Goal: Information Seeking & Learning: Learn about a topic

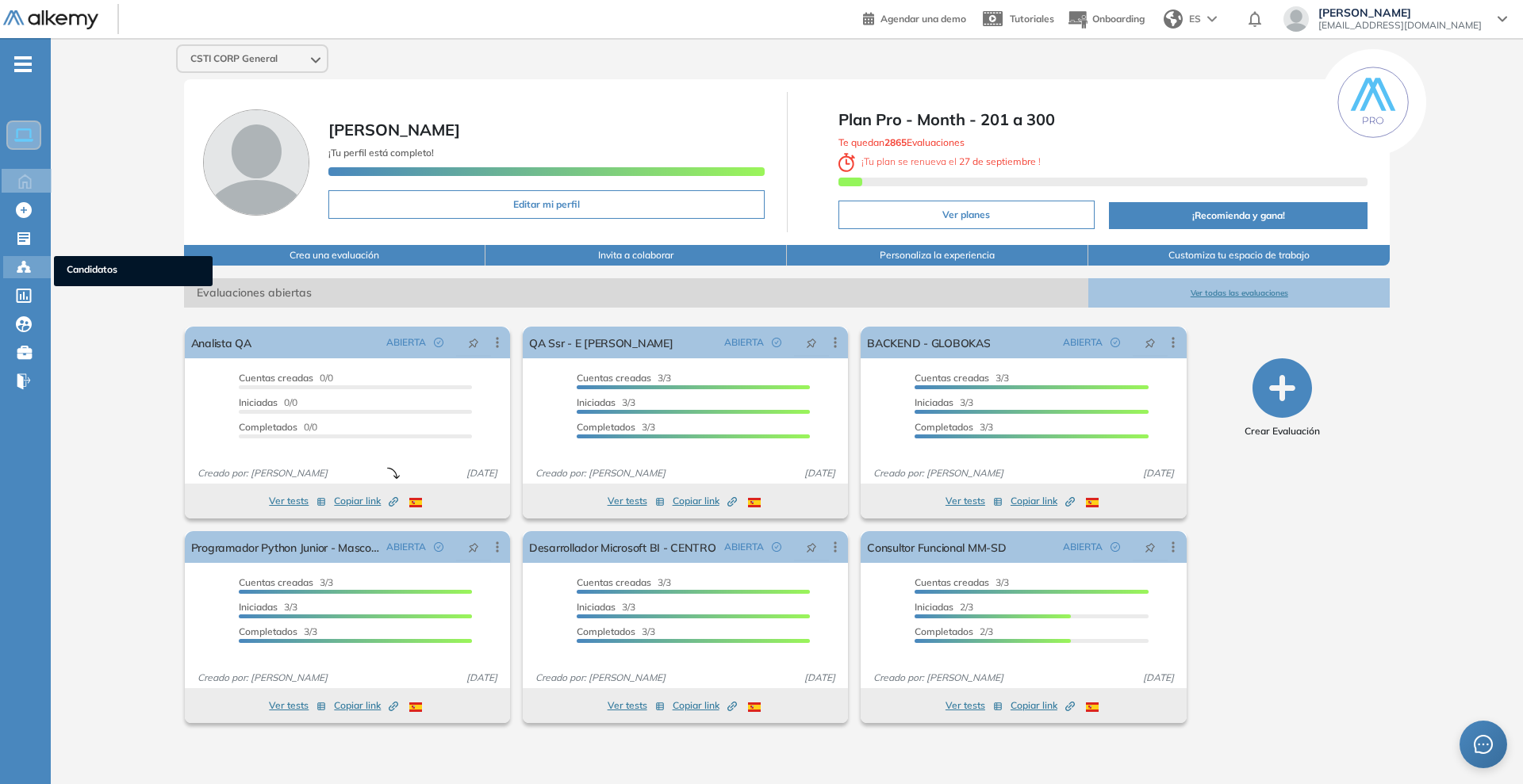
click at [22, 271] on icon at bounding box center [20, 272] width 5 height 3
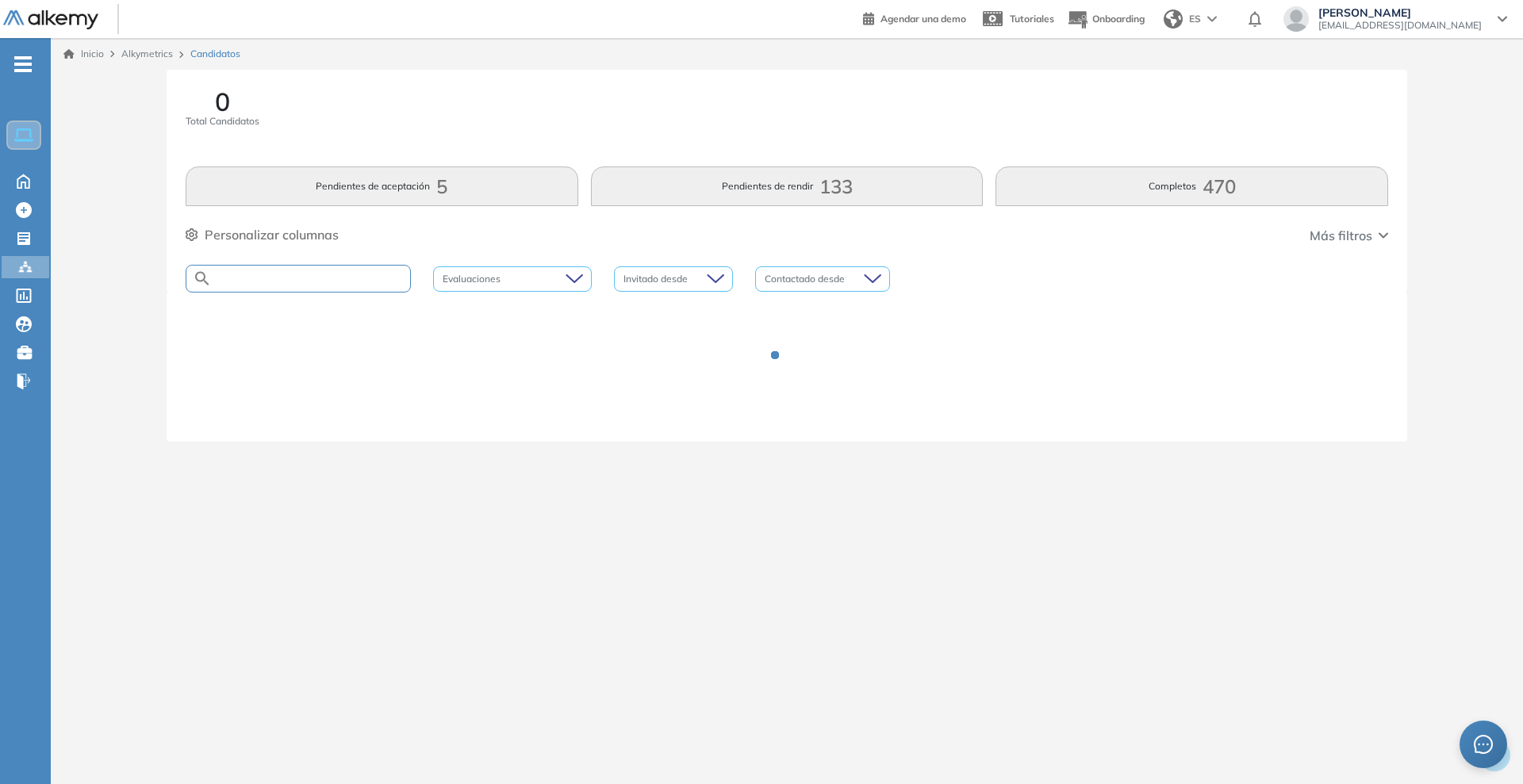
click at [366, 282] on input "text" at bounding box center [311, 278] width 198 height 12
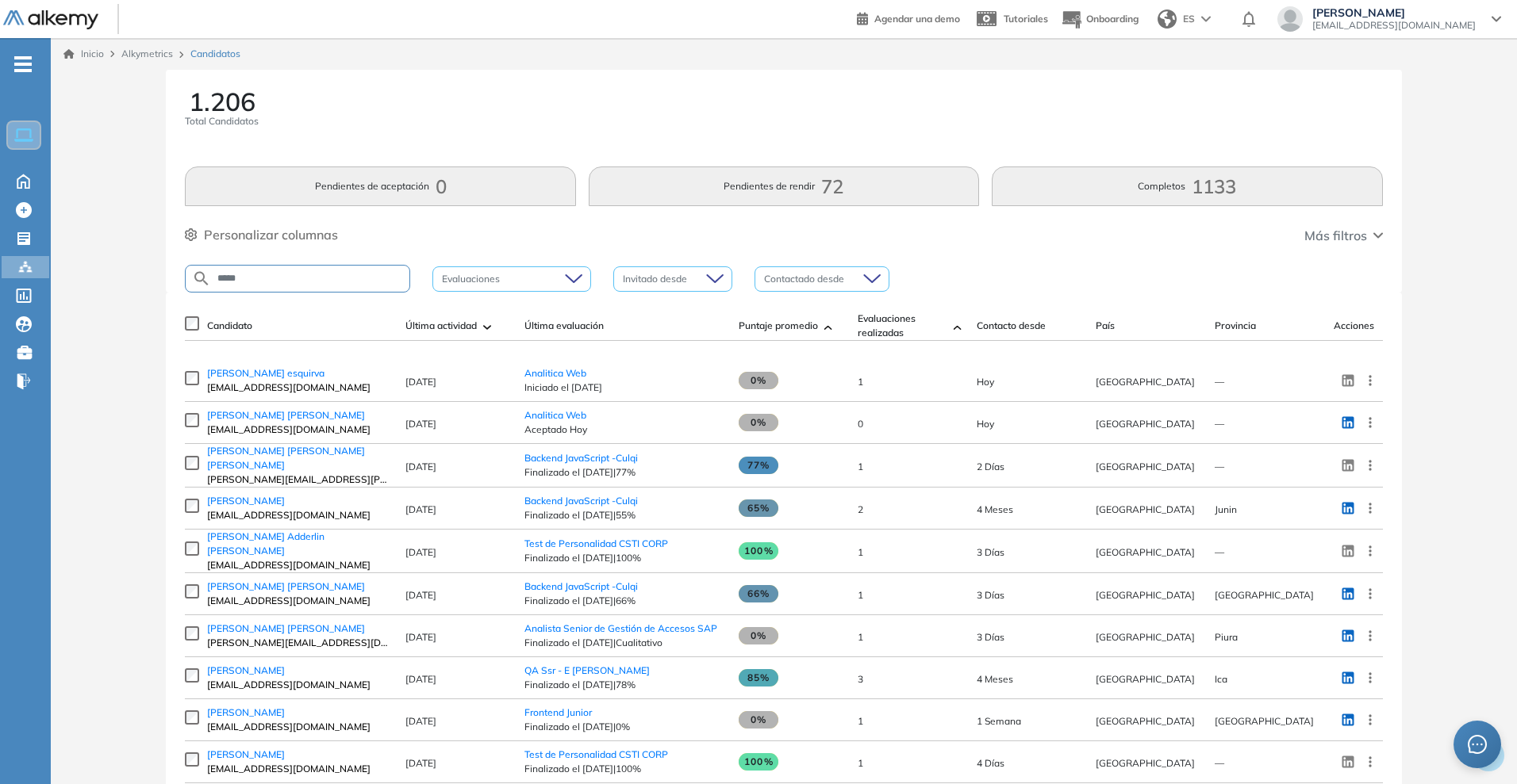
type input "*****"
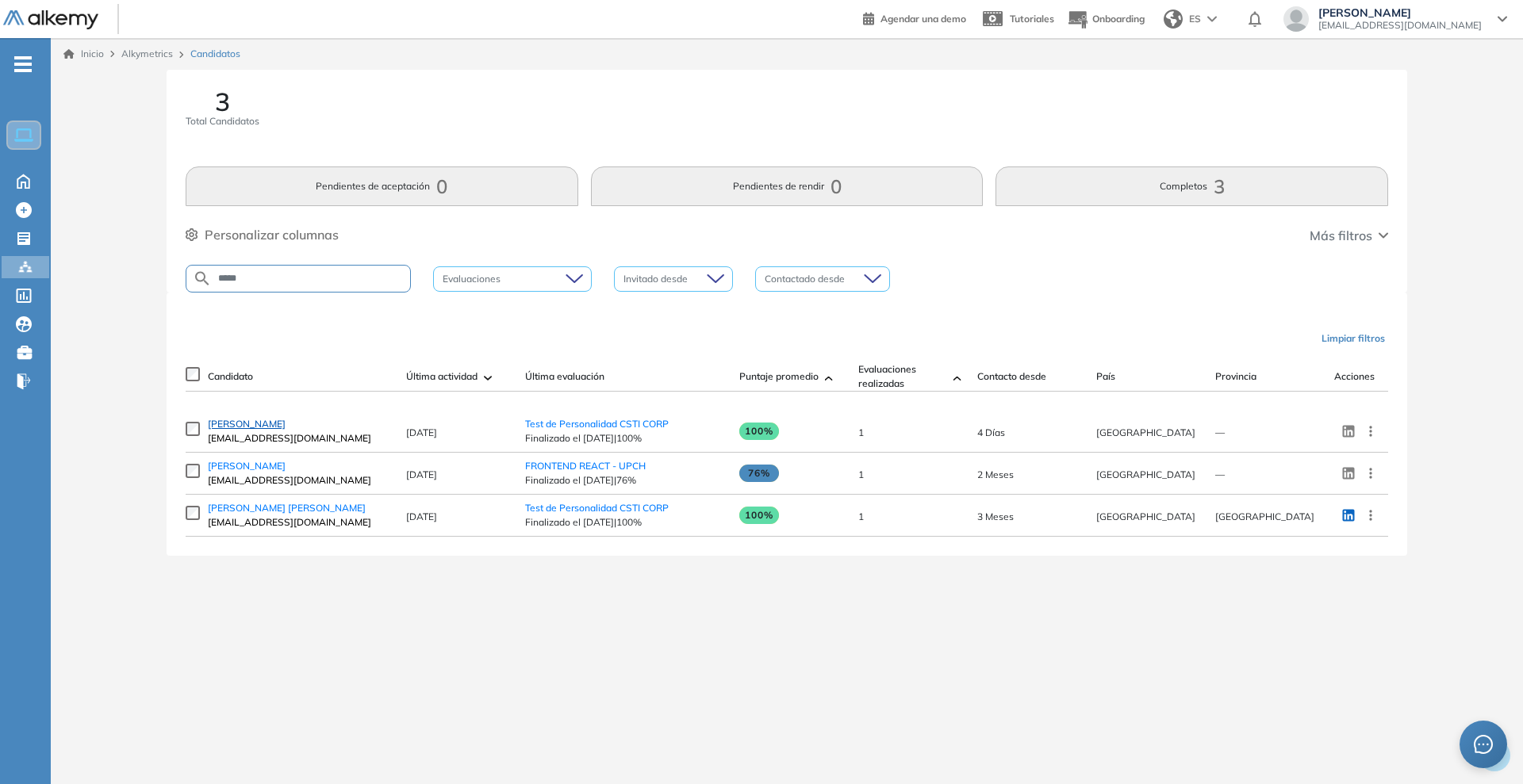
click at [260, 430] on span "Percy vela silva" at bounding box center [246, 423] width 78 height 12
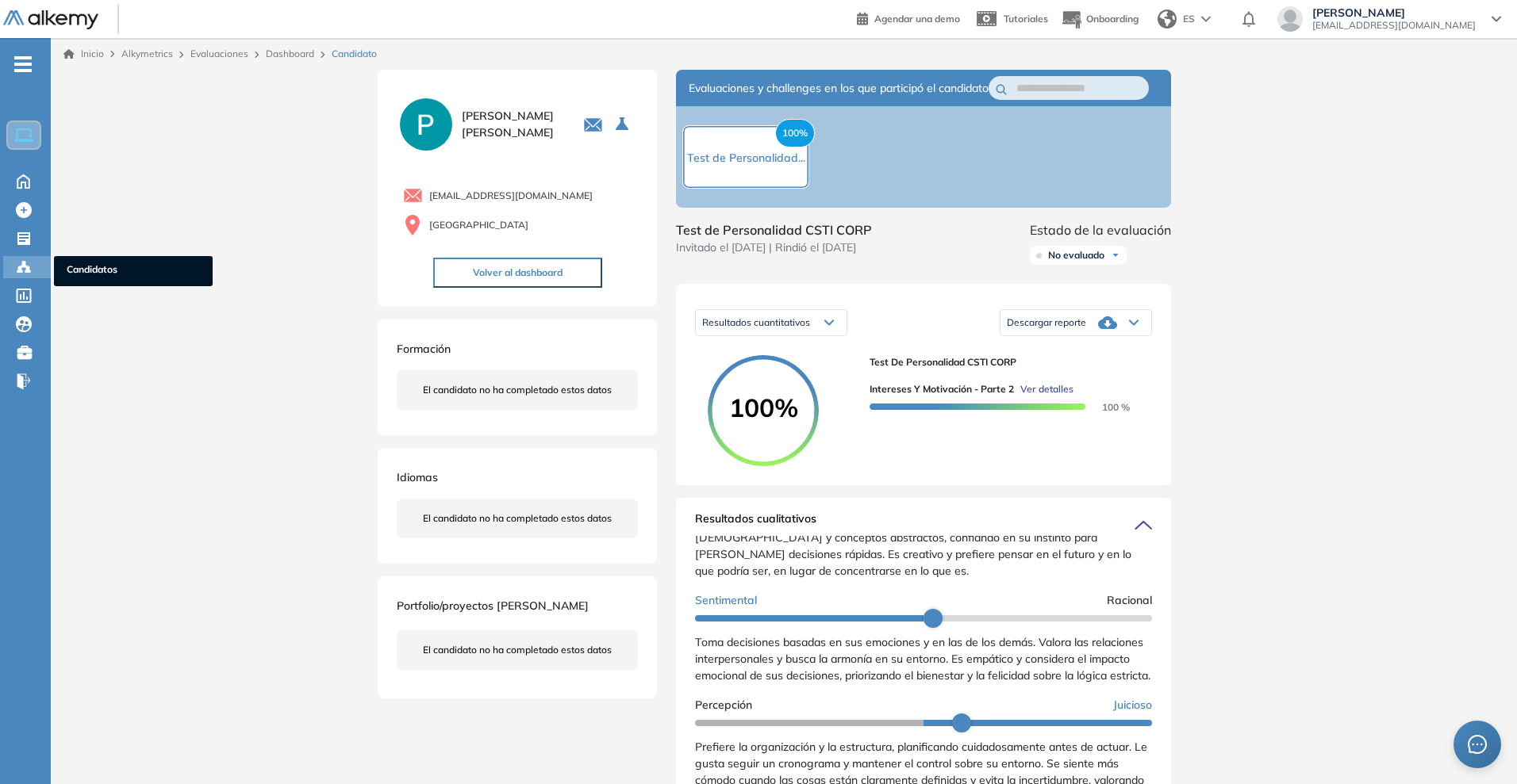
click at [17, 263] on icon at bounding box center [23, 267] width 16 height 16
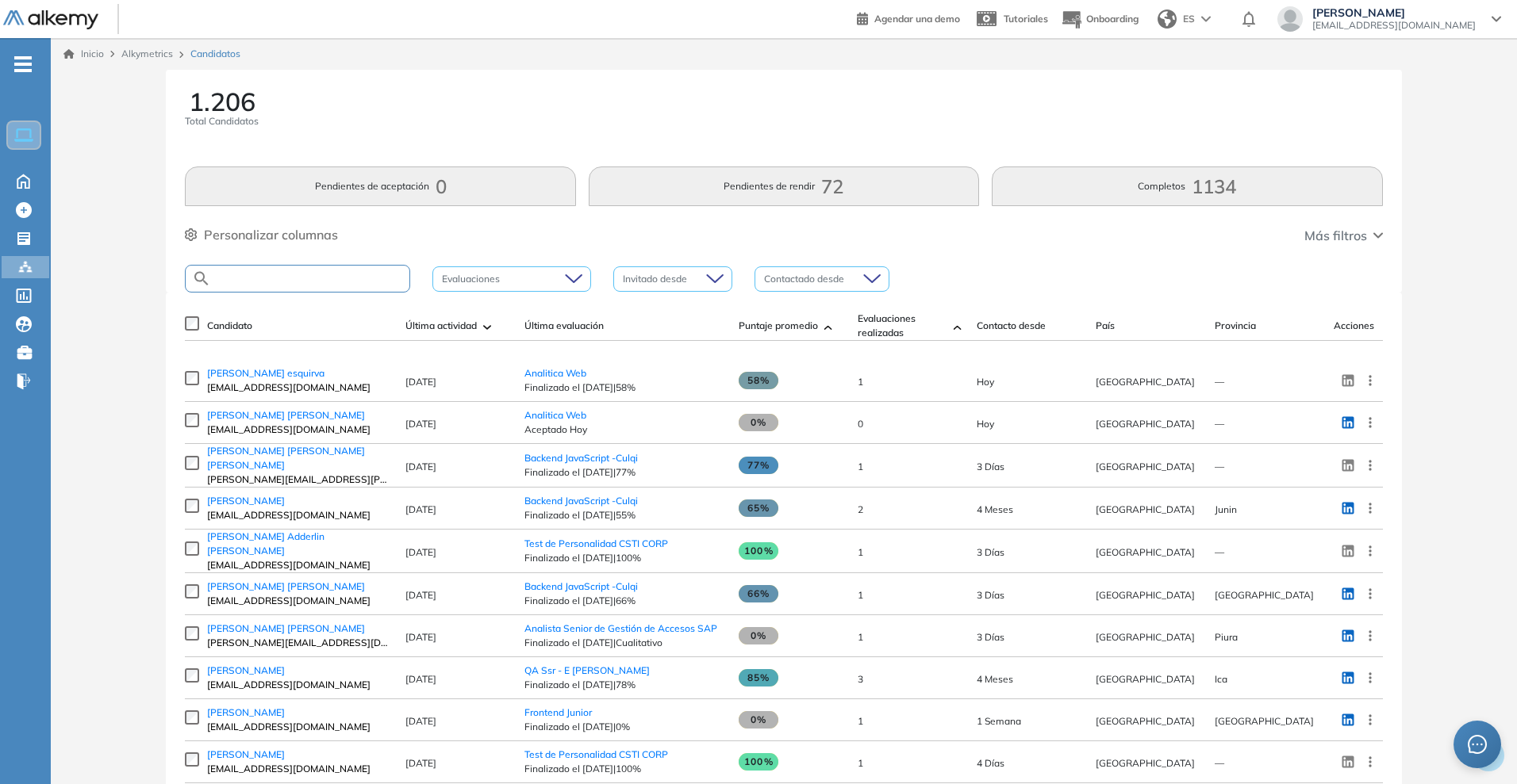
click at [289, 279] on input "text" at bounding box center [310, 278] width 198 height 12
type input "********"
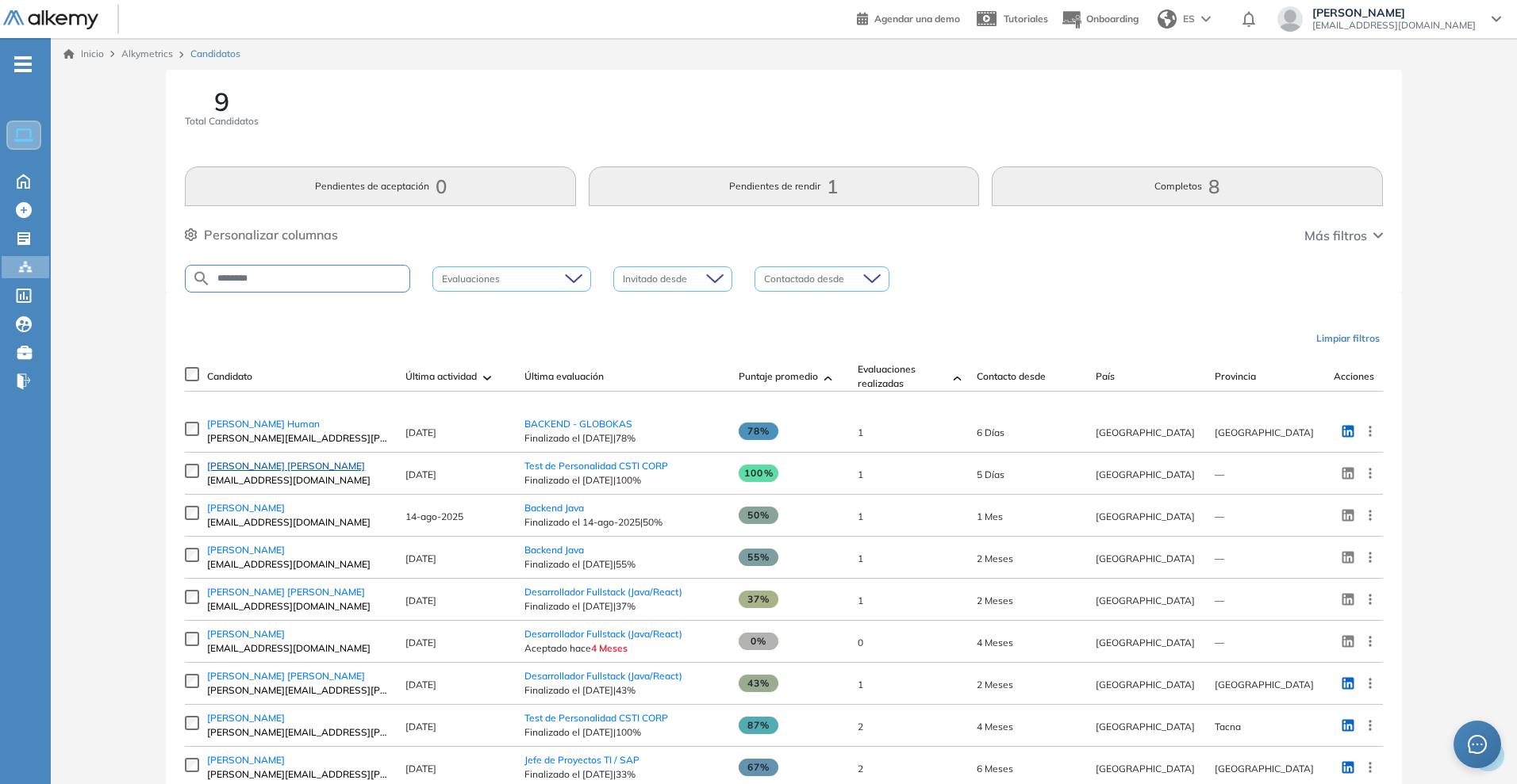
click at [305, 472] on span "Jonathan Roman Quintana" at bounding box center [286, 466] width 157 height 12
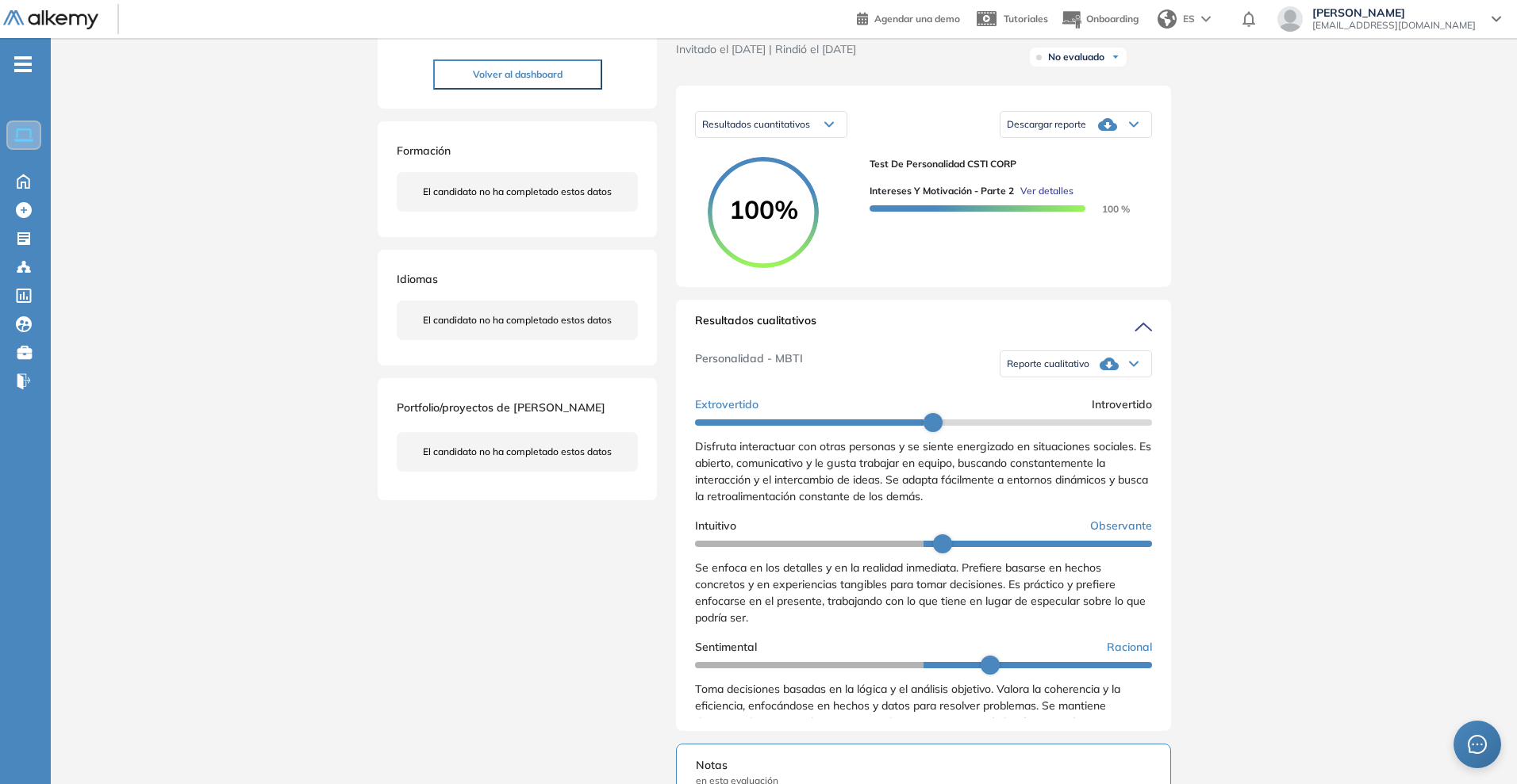
scroll to position [298, 0]
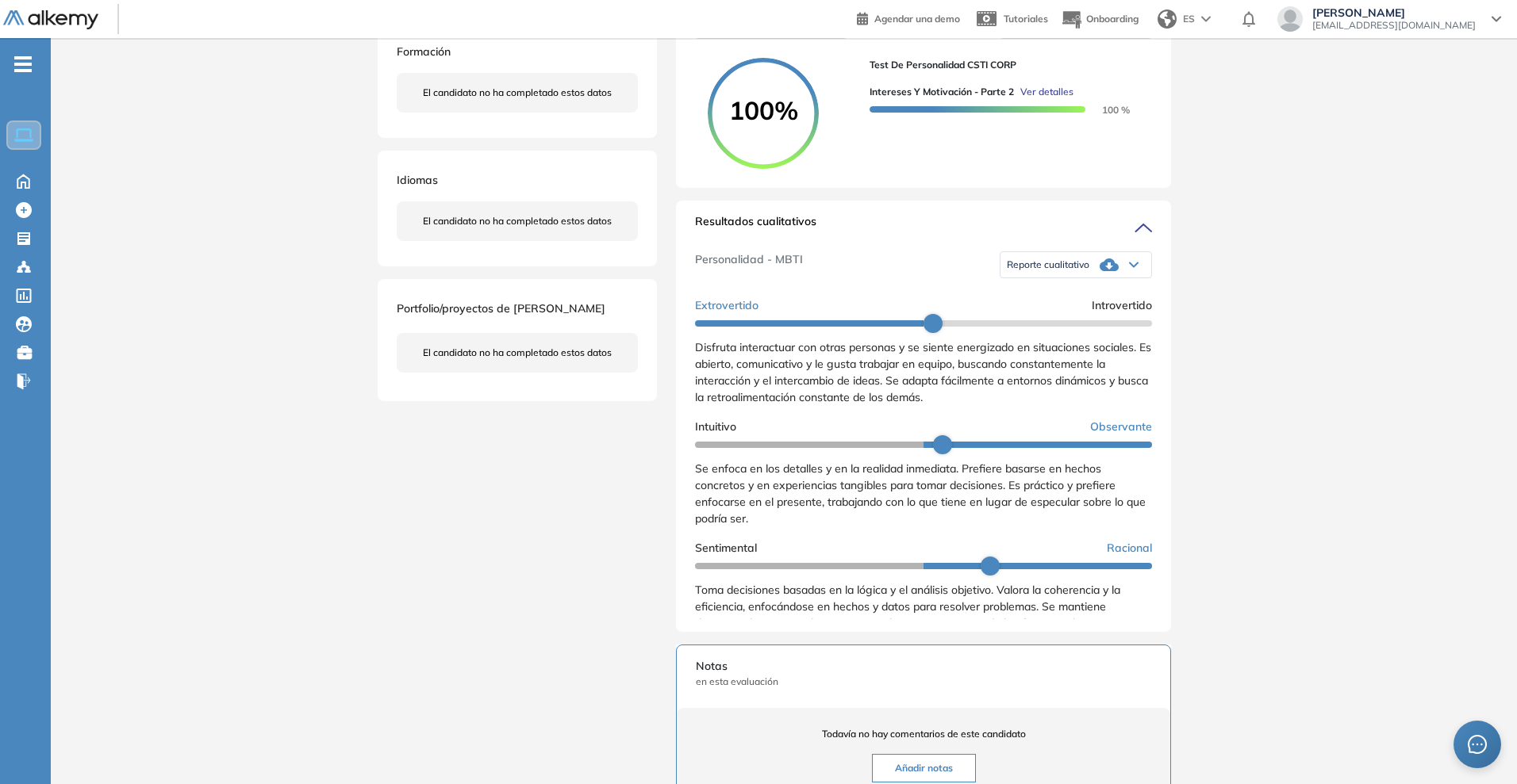
click at [782, 405] on span "Disfruta interactuar con otras personas y se siente energizado en situaciones s…" at bounding box center [923, 372] width 456 height 64
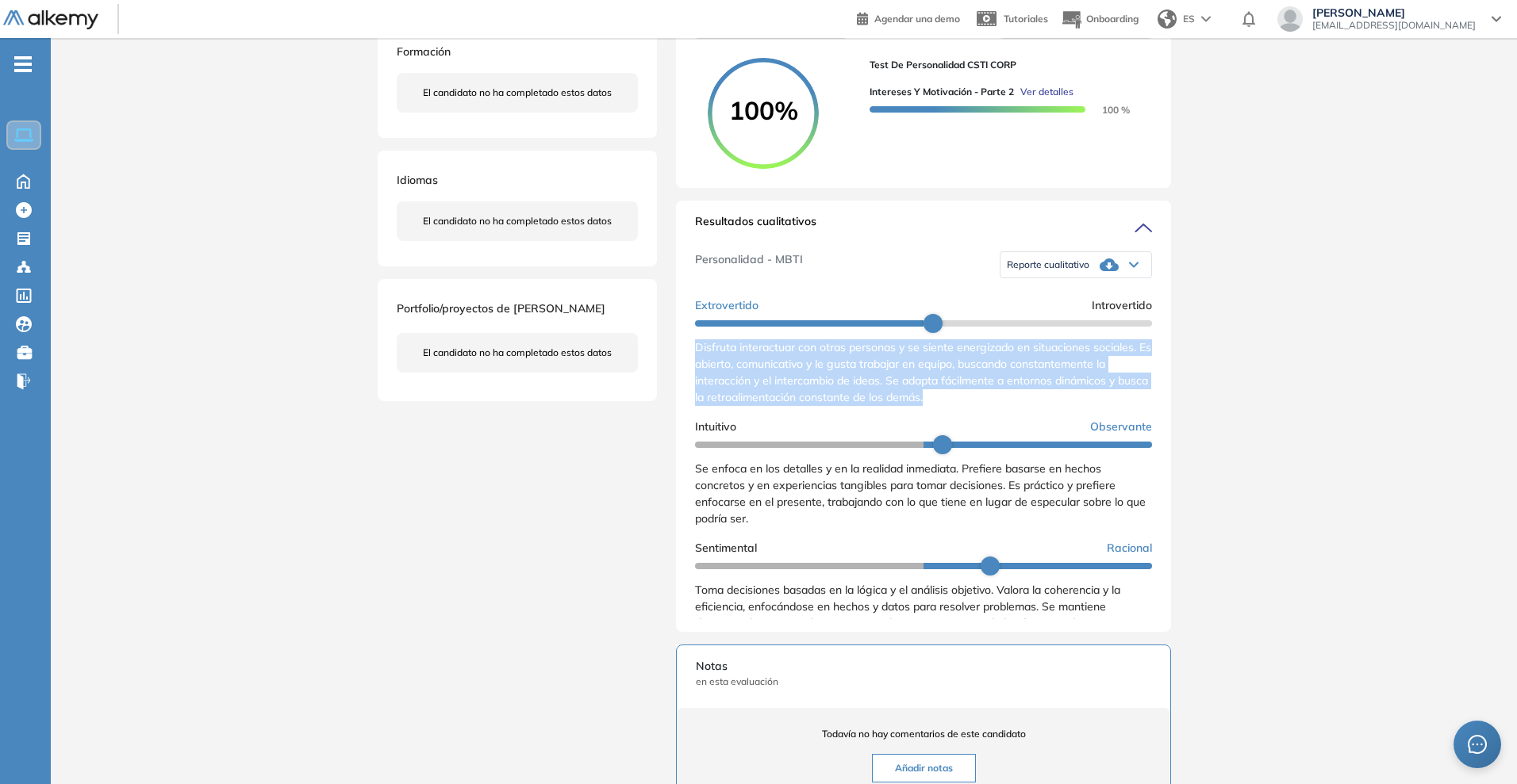
drag, startPoint x: 972, startPoint y: 410, endPoint x: 675, endPoint y: 364, distance: 300.5
click at [675, 364] on div "Evaluaciones y challenges en los que participó el candidato 100% Test de Person…" at bounding box center [923, 432] width 533 height 1318
copy span "Disfruta interactuar con otras personas y se siente energizado en situaciones s…"
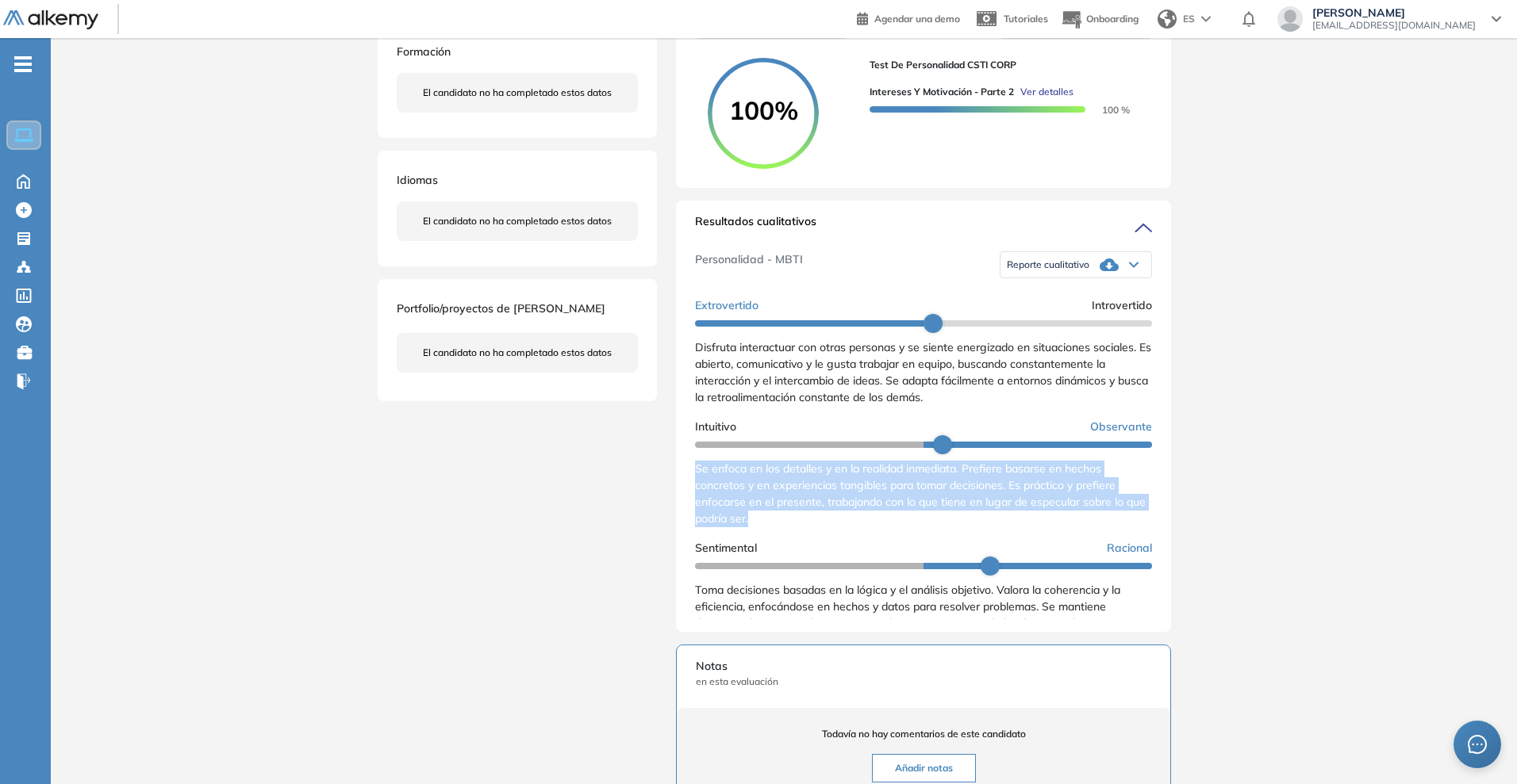
drag, startPoint x: 773, startPoint y: 532, endPoint x: 694, endPoint y: 481, distance: 94.0
click at [694, 481] on div "Resultados cualitativos Personalidad - MBTI Reporte cualitativo Reporte con Afi…" at bounding box center [923, 416] width 495 height 432
copy span "Se enfoca en los detalles y en la realidad inmediata. Prefiere basarse en hecho…"
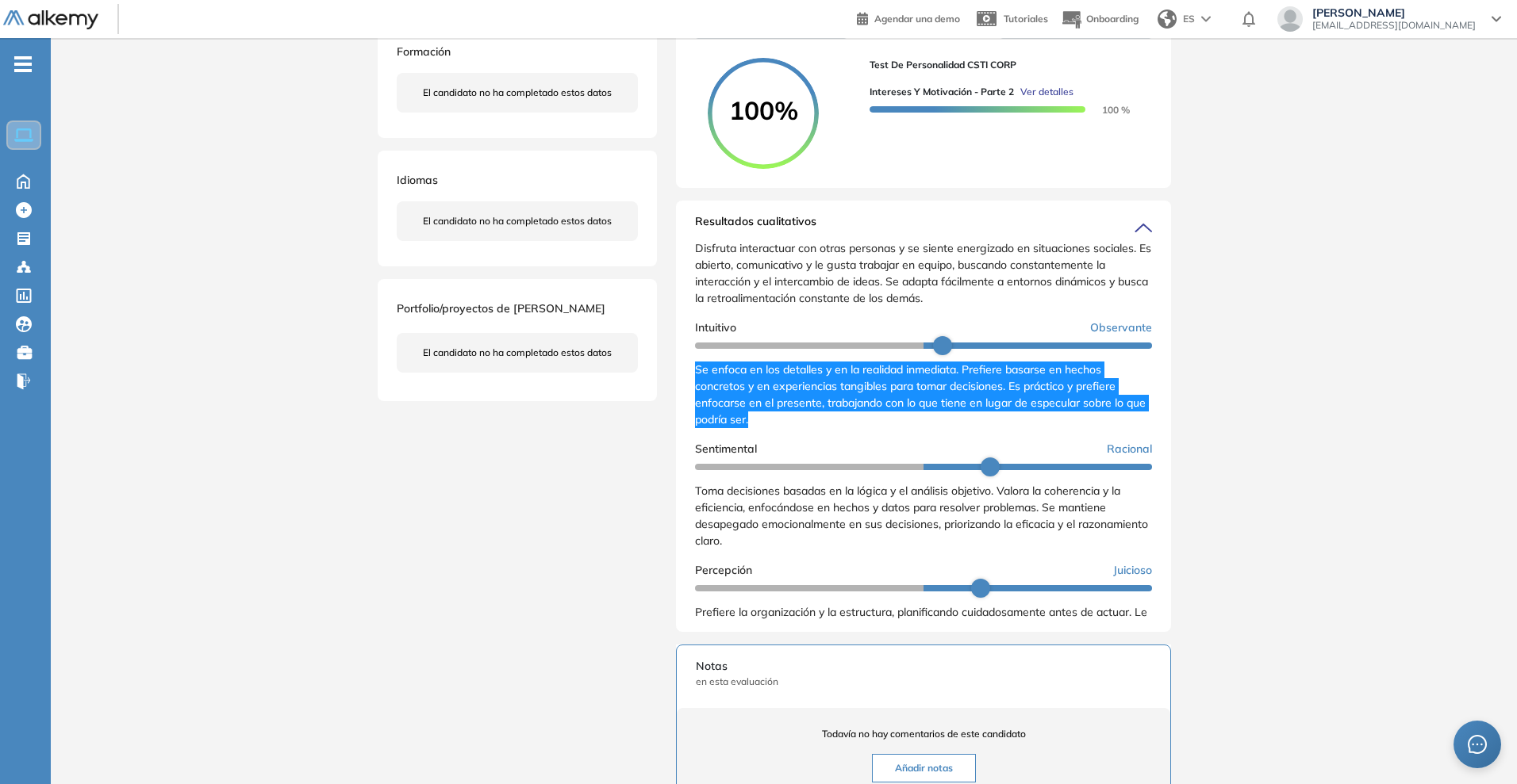
scroll to position [198, 0]
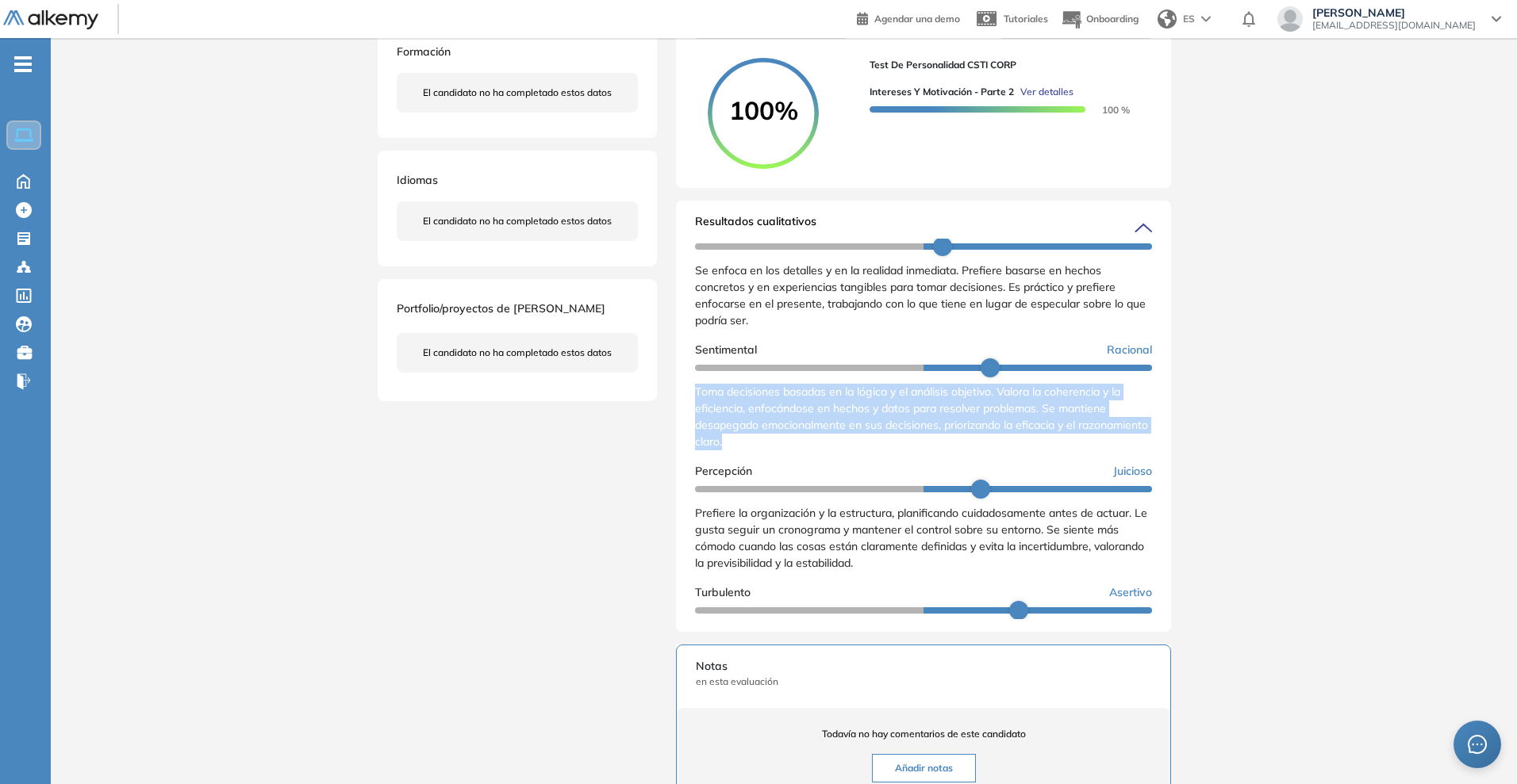
drag, startPoint x: 818, startPoint y: 467, endPoint x: 675, endPoint y: 406, distance: 155.5
click at [675, 406] on div "Evaluaciones y challenges en los que participó el candidato 100% Test de Person…" at bounding box center [923, 432] width 533 height 1318
copy span "Toma decisiones basadas en la lógica y el análisis objetivo. Valora la coherenc…"
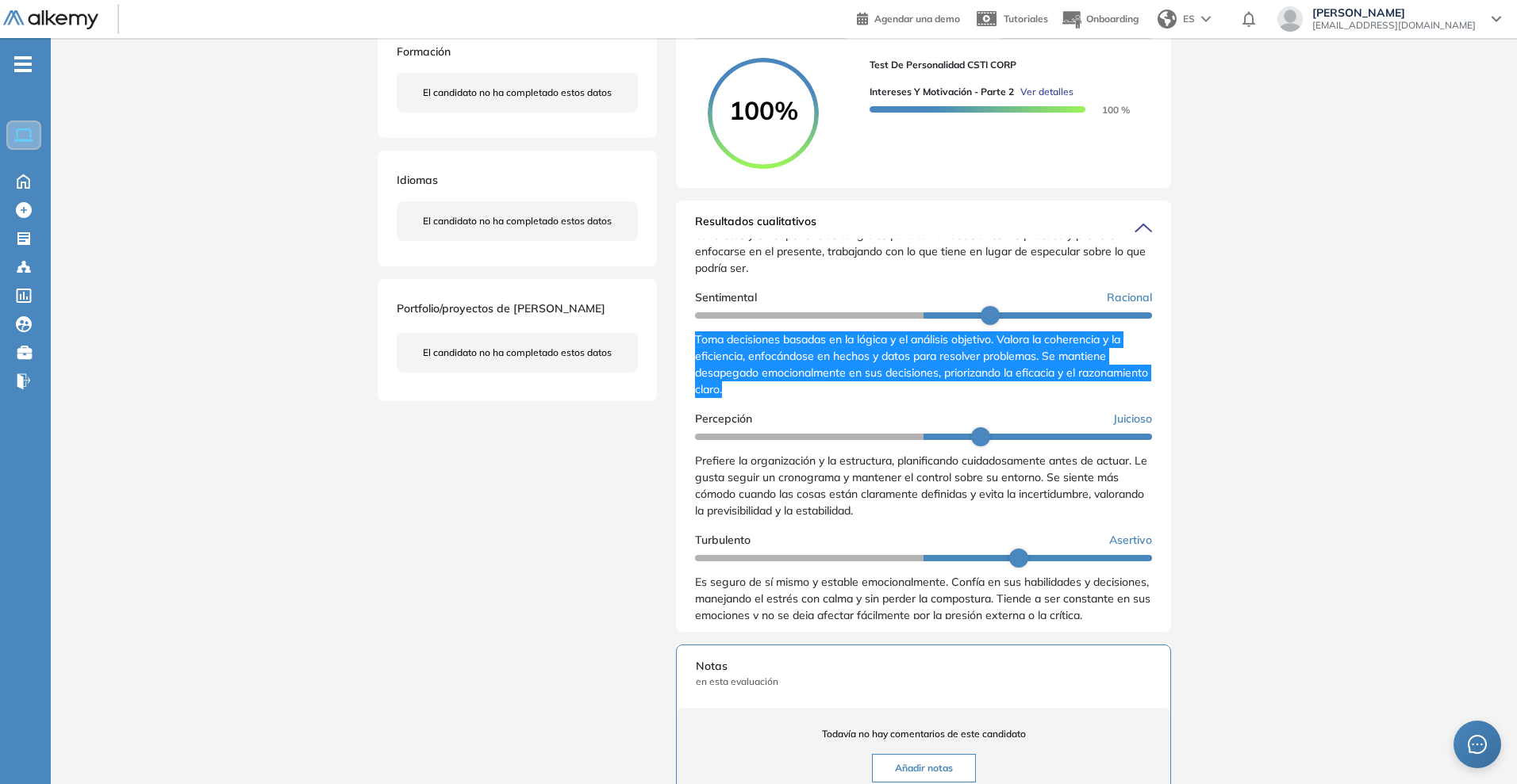
scroll to position [278, 0]
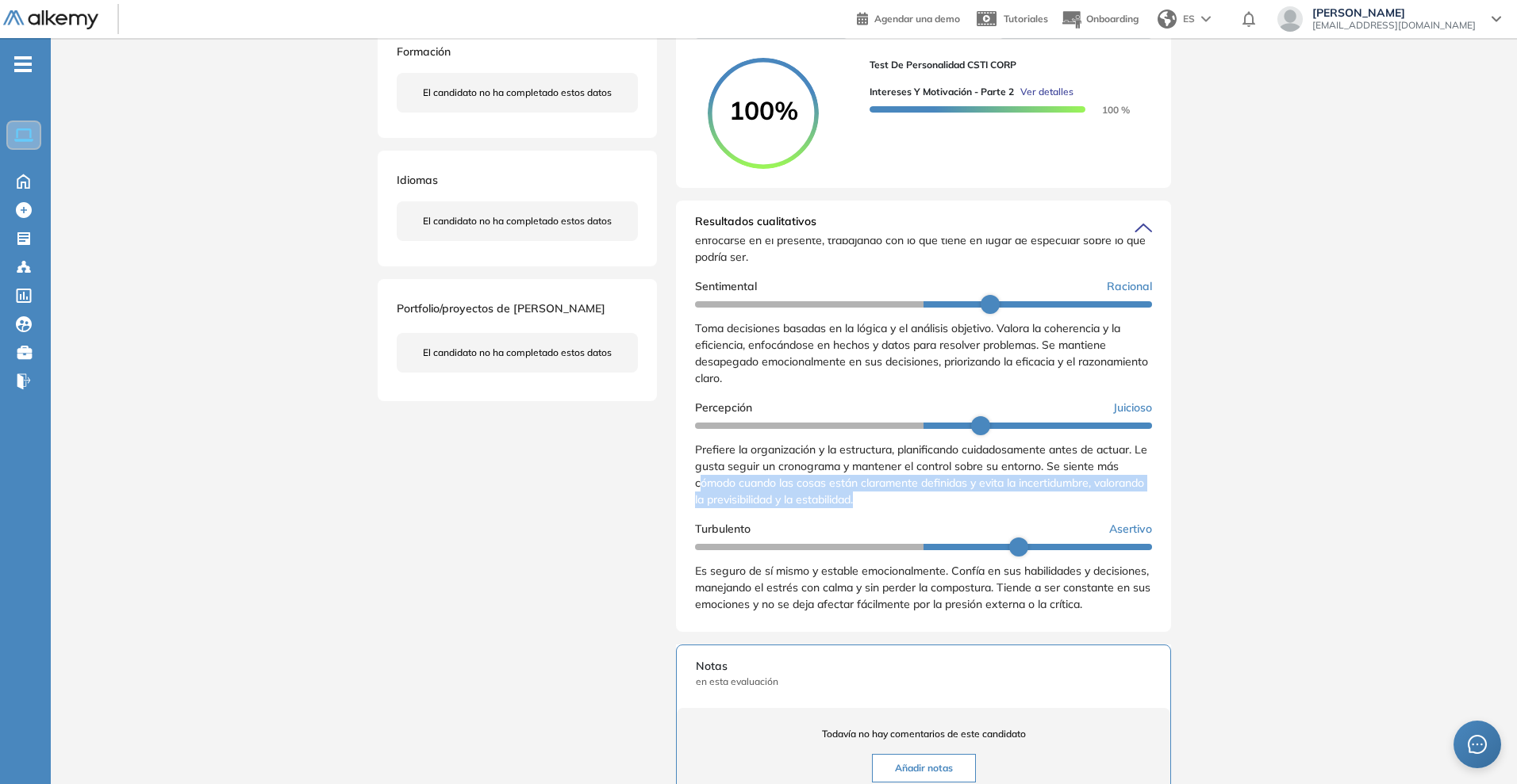
drag, startPoint x: 932, startPoint y: 497, endPoint x: 698, endPoint y: 476, distance: 234.9
click at [698, 476] on div "Prefiere la organización y la estructura, planificando cuidadosamente antes de …" at bounding box center [924, 475] width 457 height 67
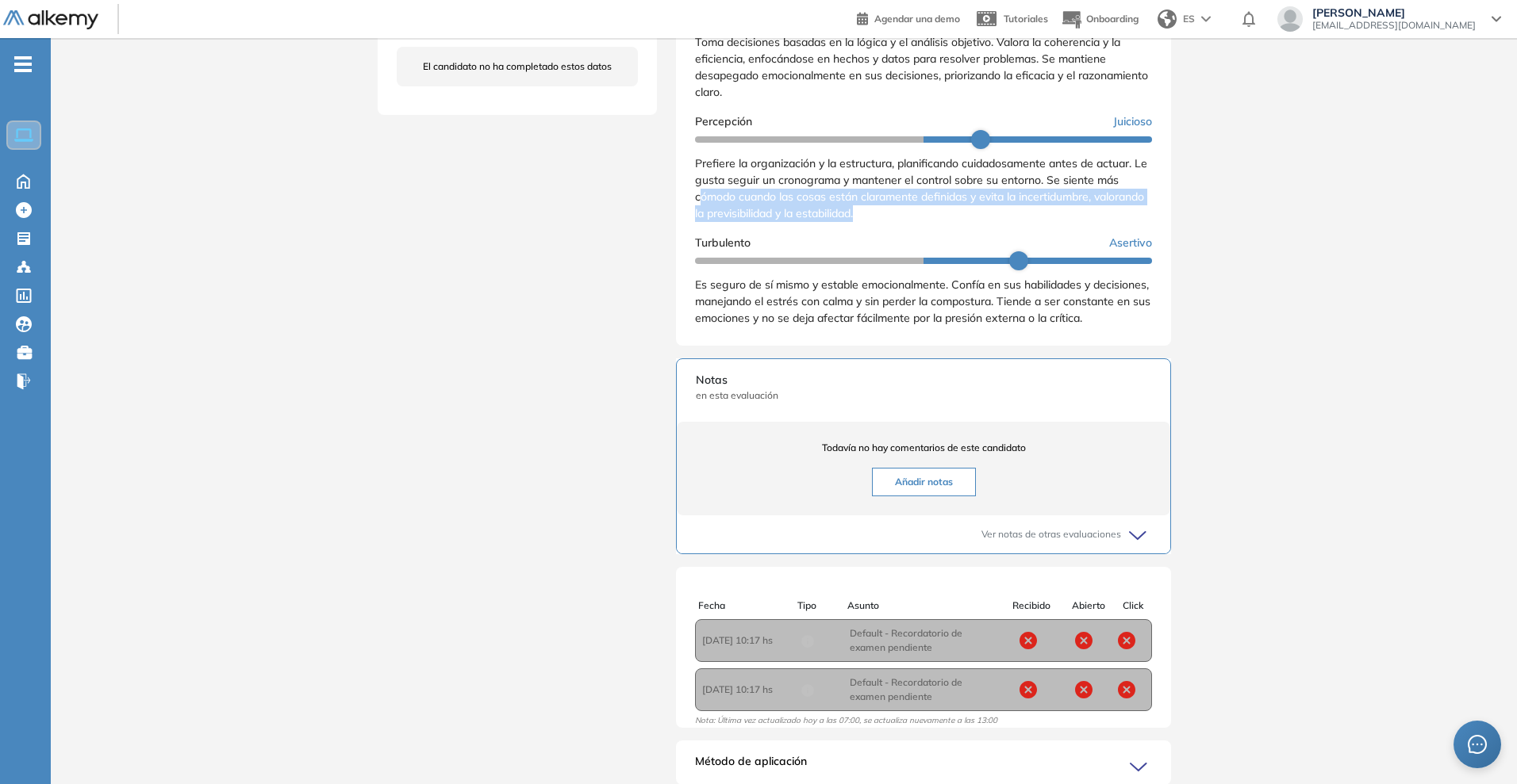
scroll to position [658, 0]
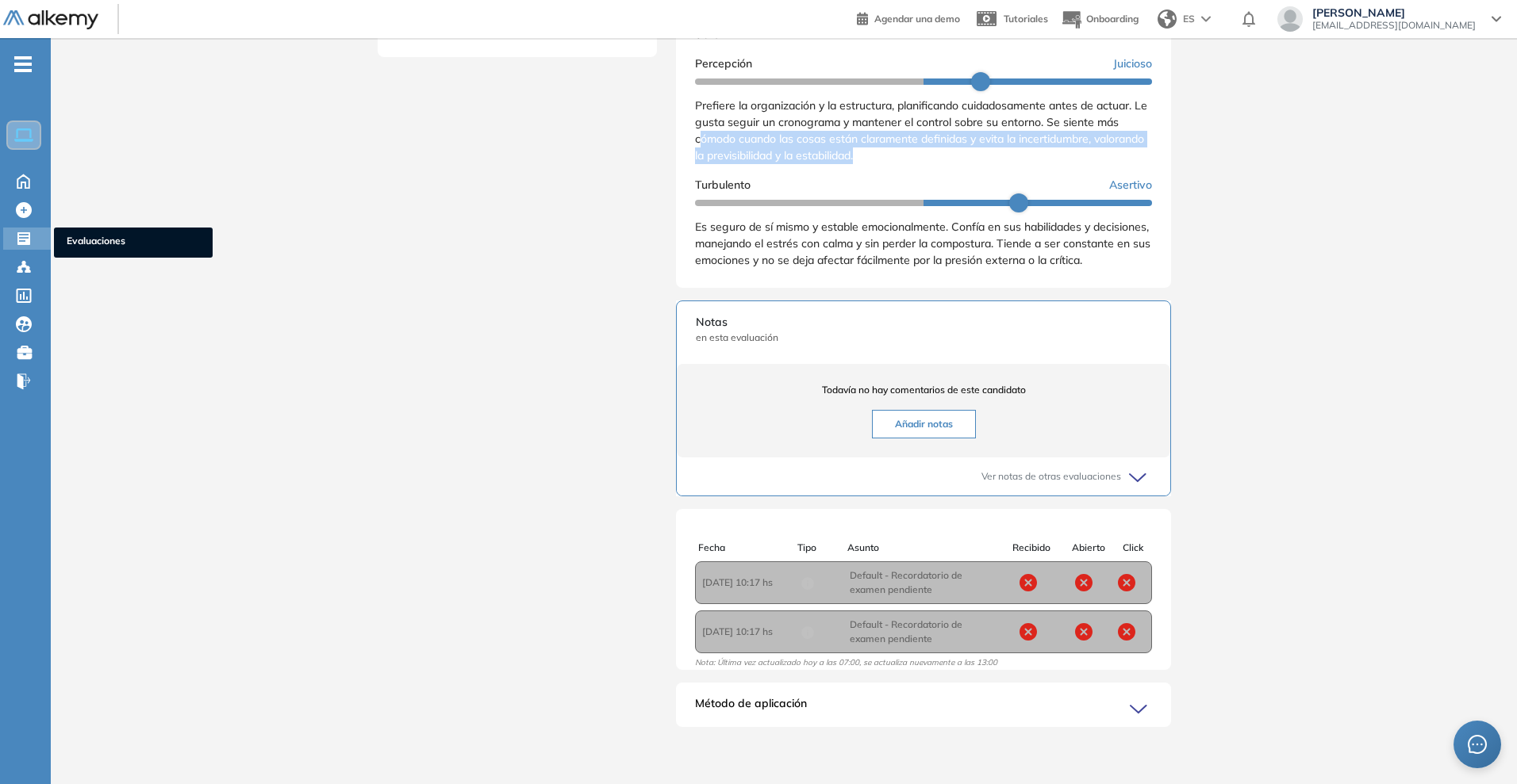
click at [35, 247] on div "Evaluaciones Evaluaciones" at bounding box center [27, 238] width 47 height 22
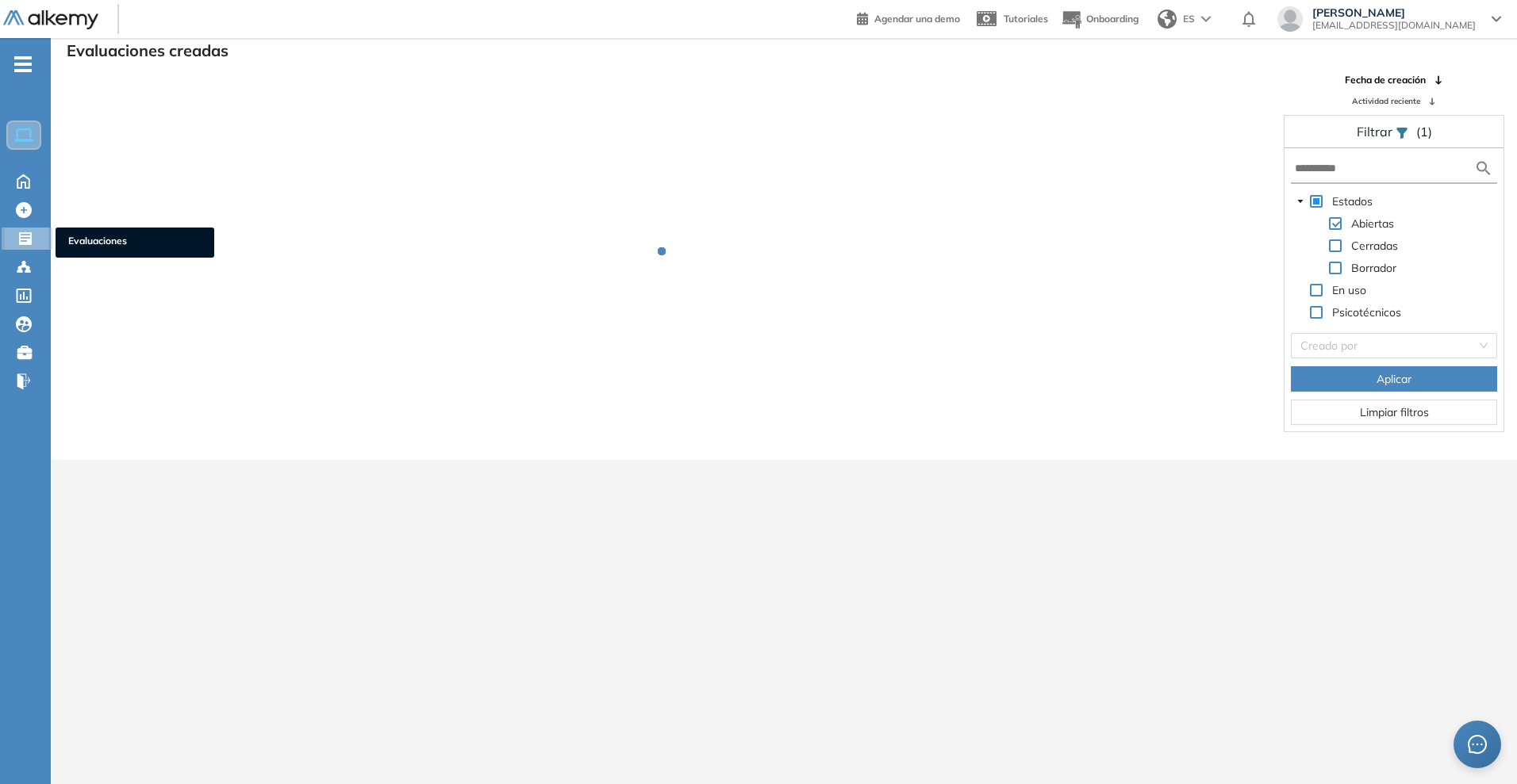
scroll to position [38, 0]
click at [42, 266] on div "Candidatos Candidatos" at bounding box center [27, 267] width 47 height 22
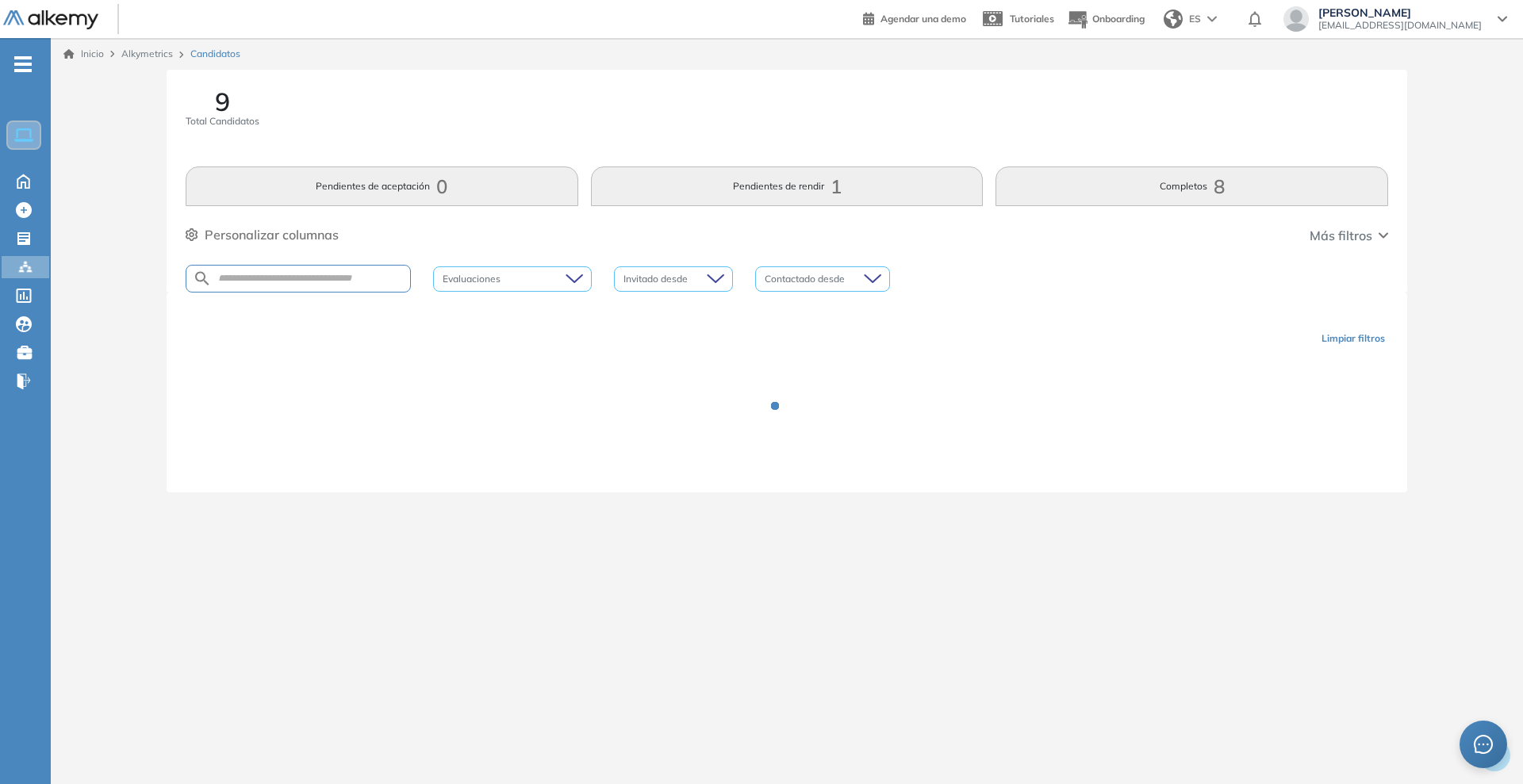
click at [310, 289] on div at bounding box center [298, 279] width 225 height 28
click at [313, 281] on input "text" at bounding box center [311, 278] width 198 height 12
type input "****"
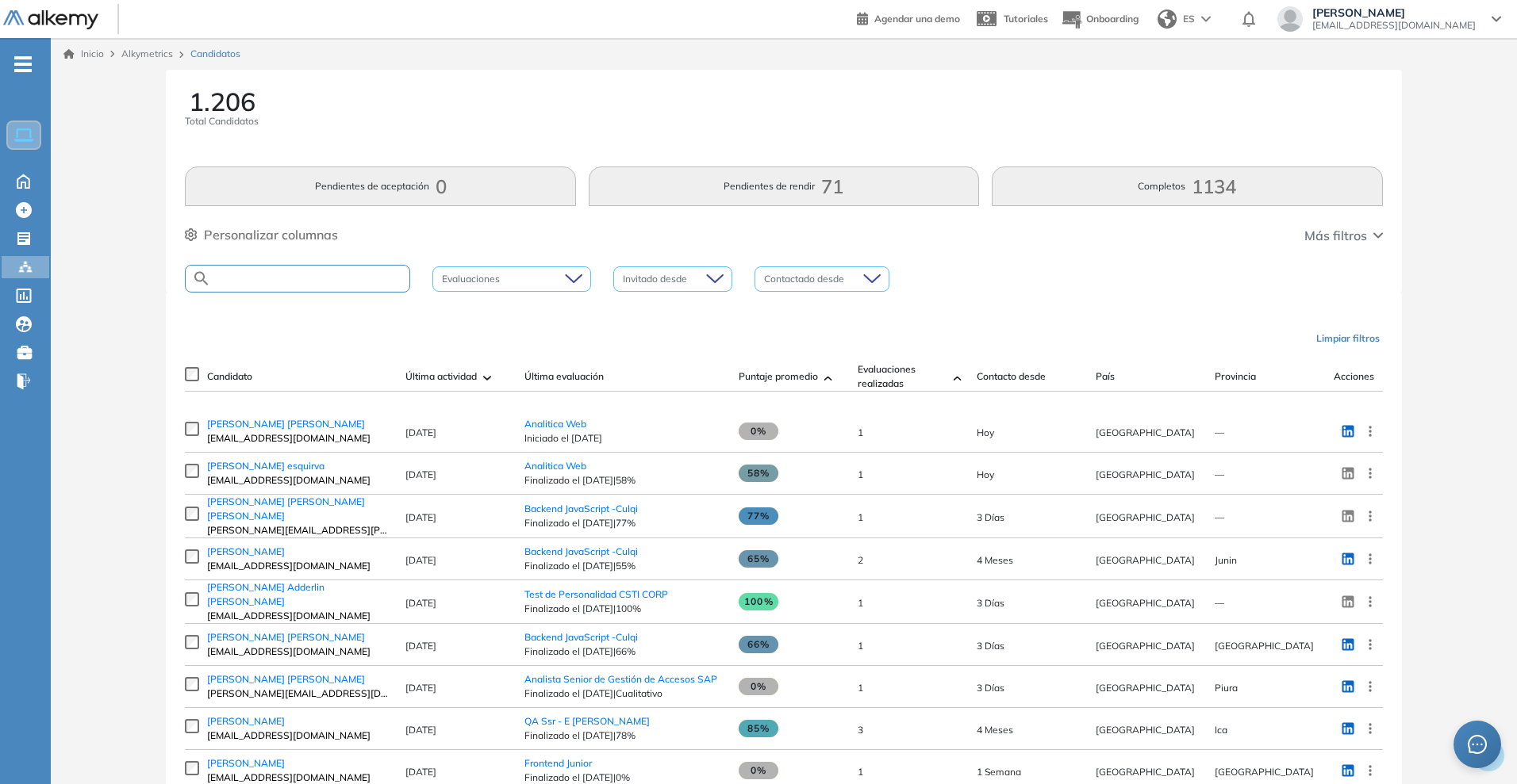
click at [317, 274] on input "text" at bounding box center [310, 278] width 198 height 12
type input "****"
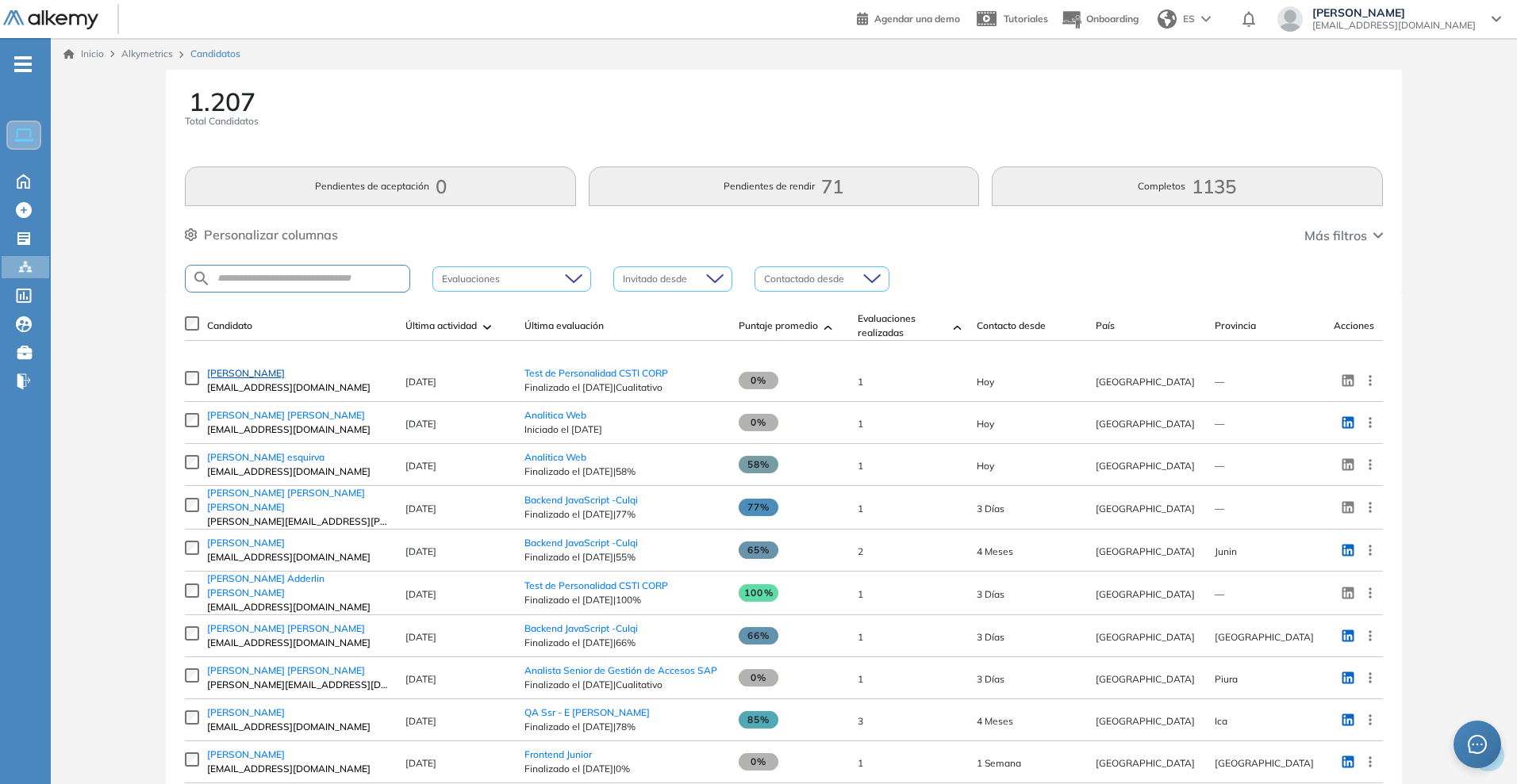
click at [228, 379] on span "Alan Angeles" at bounding box center [246, 373] width 78 height 12
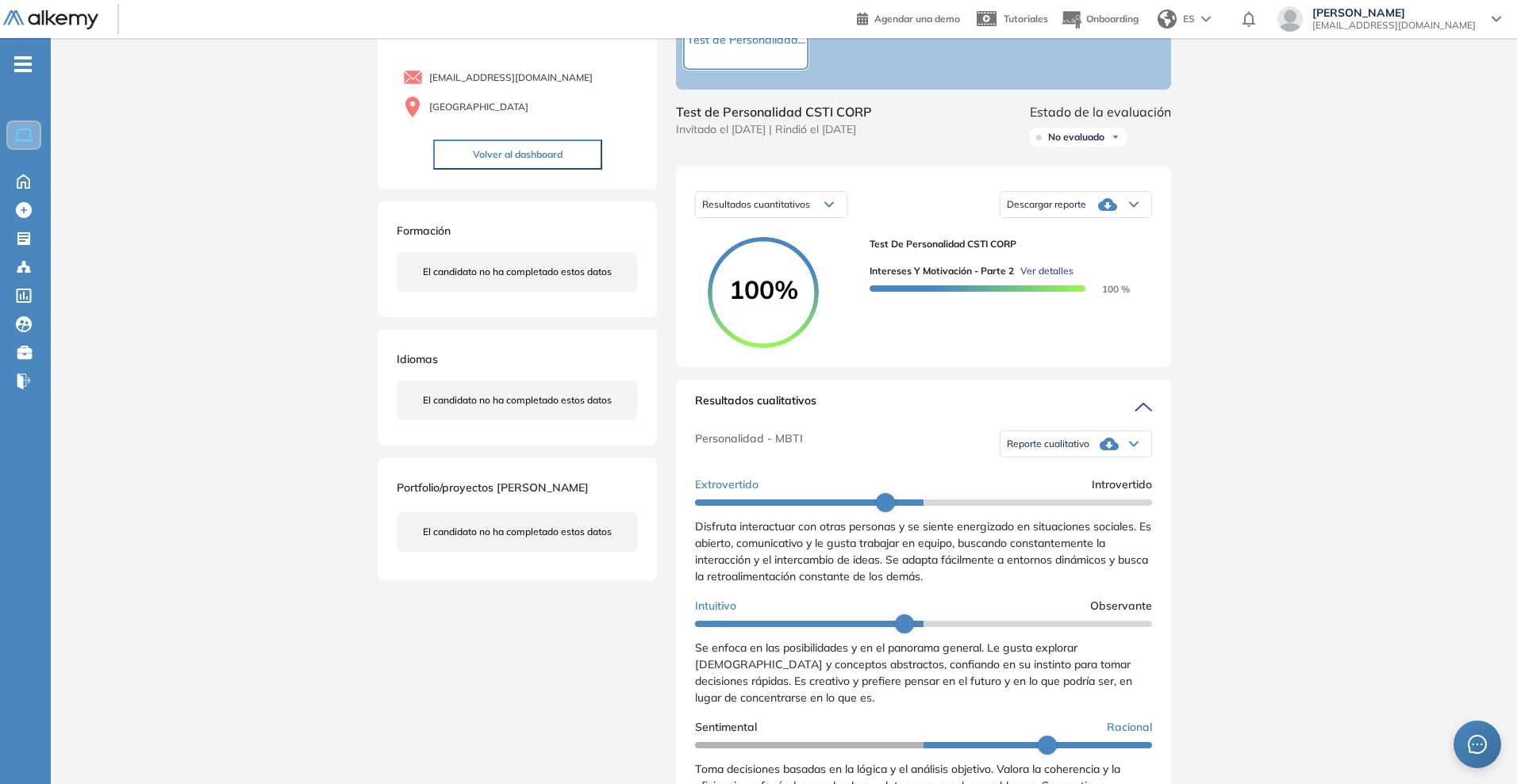
scroll to position [198, 0]
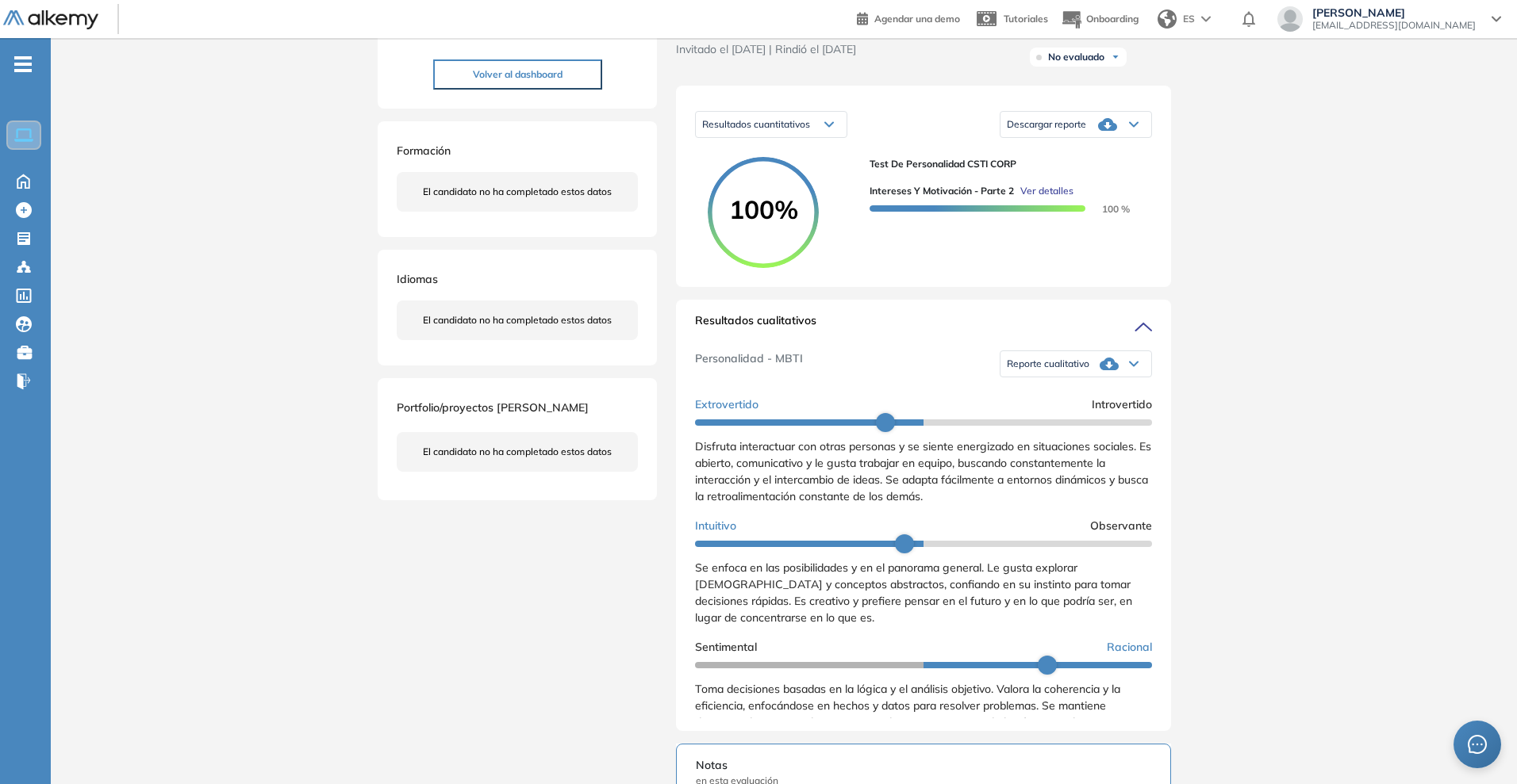
click at [953, 497] on span "Disfruta interactuar con otras personas y se siente energizado en situaciones s…" at bounding box center [923, 472] width 456 height 64
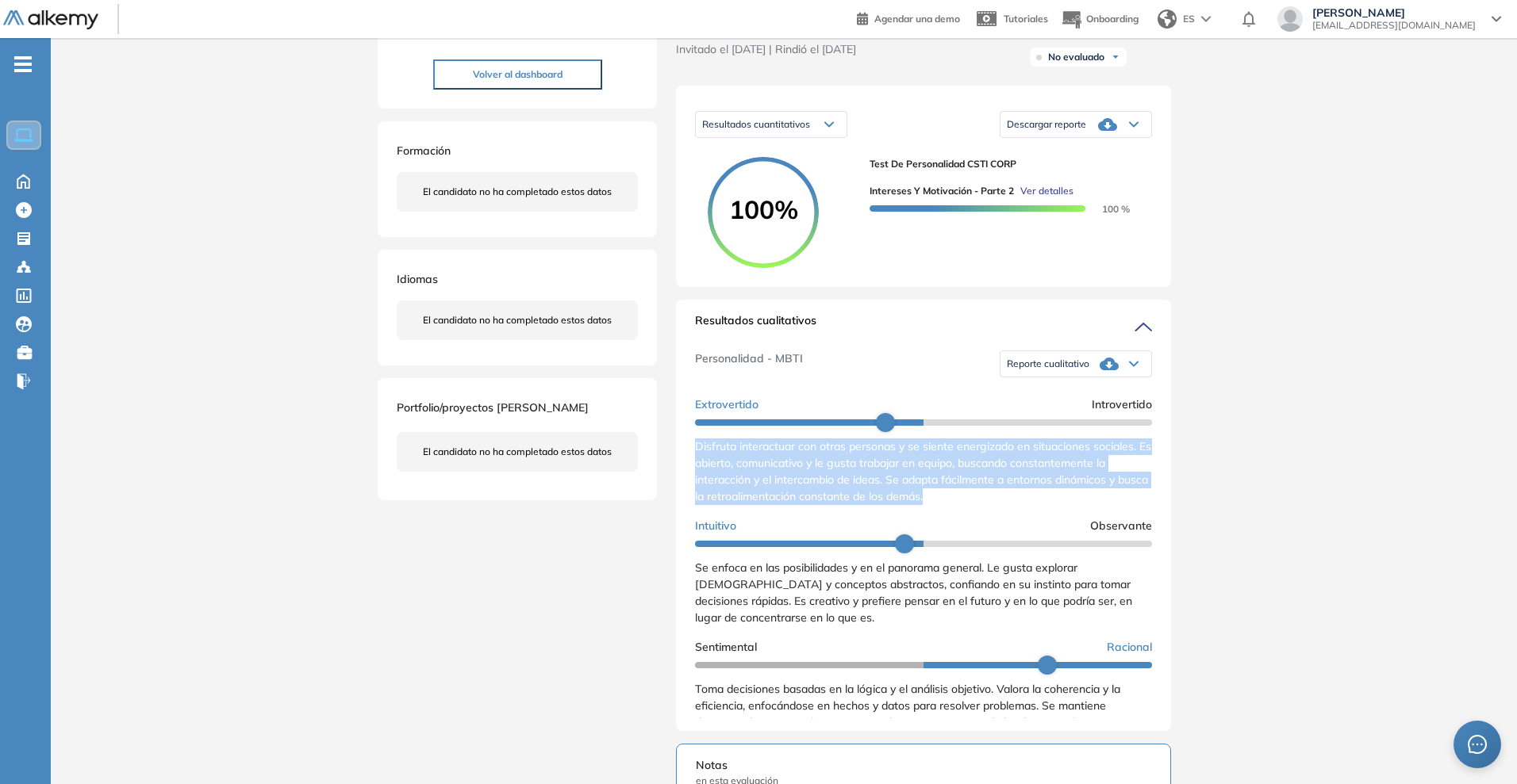
drag, startPoint x: 996, startPoint y: 512, endPoint x: 661, endPoint y: 457, distance: 339.5
click at [661, 457] on div "Evaluaciones y challenges en los que participó el candidato 100% Test de Person…" at bounding box center [923, 556] width 533 height 1367
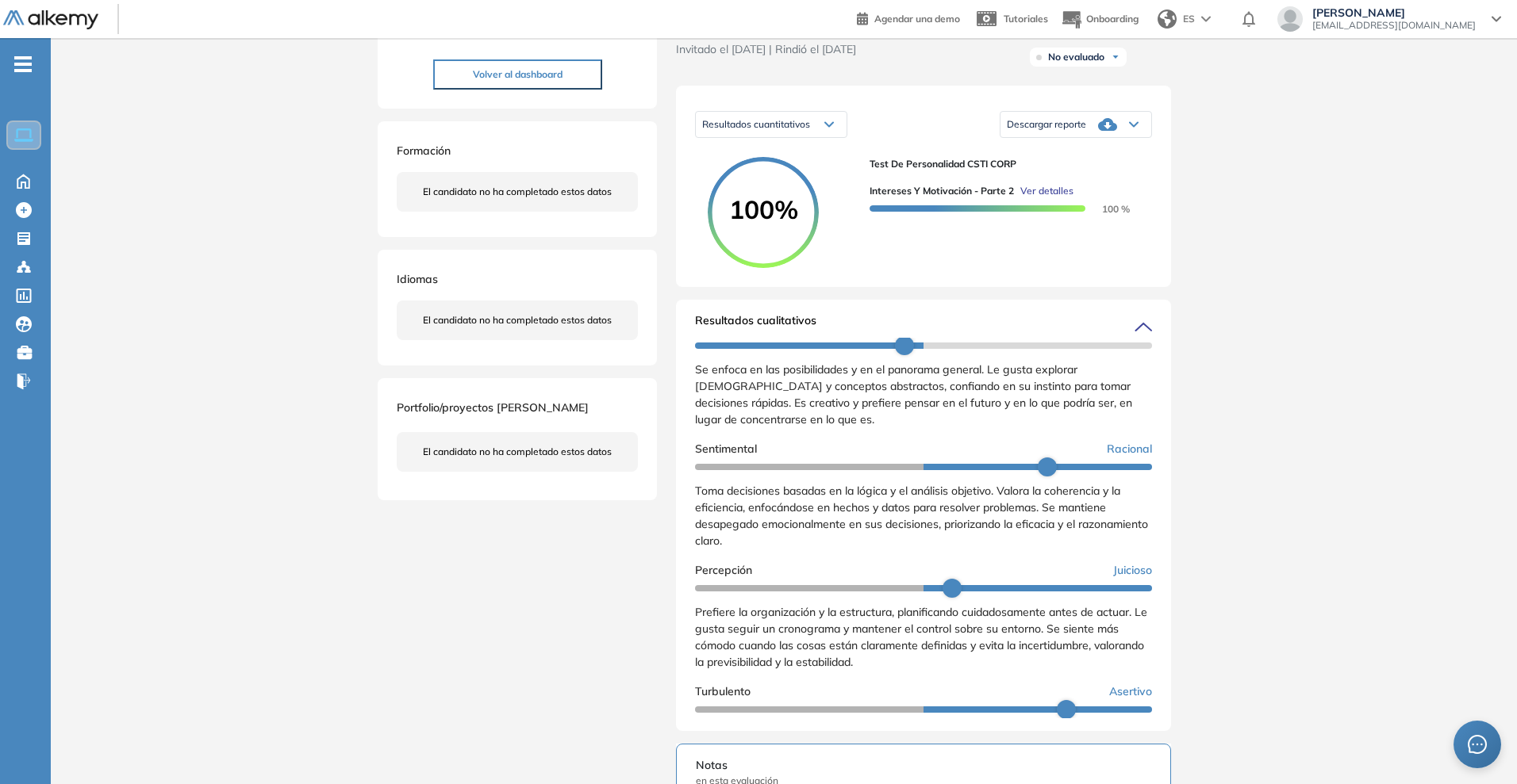
scroll to position [278, 0]
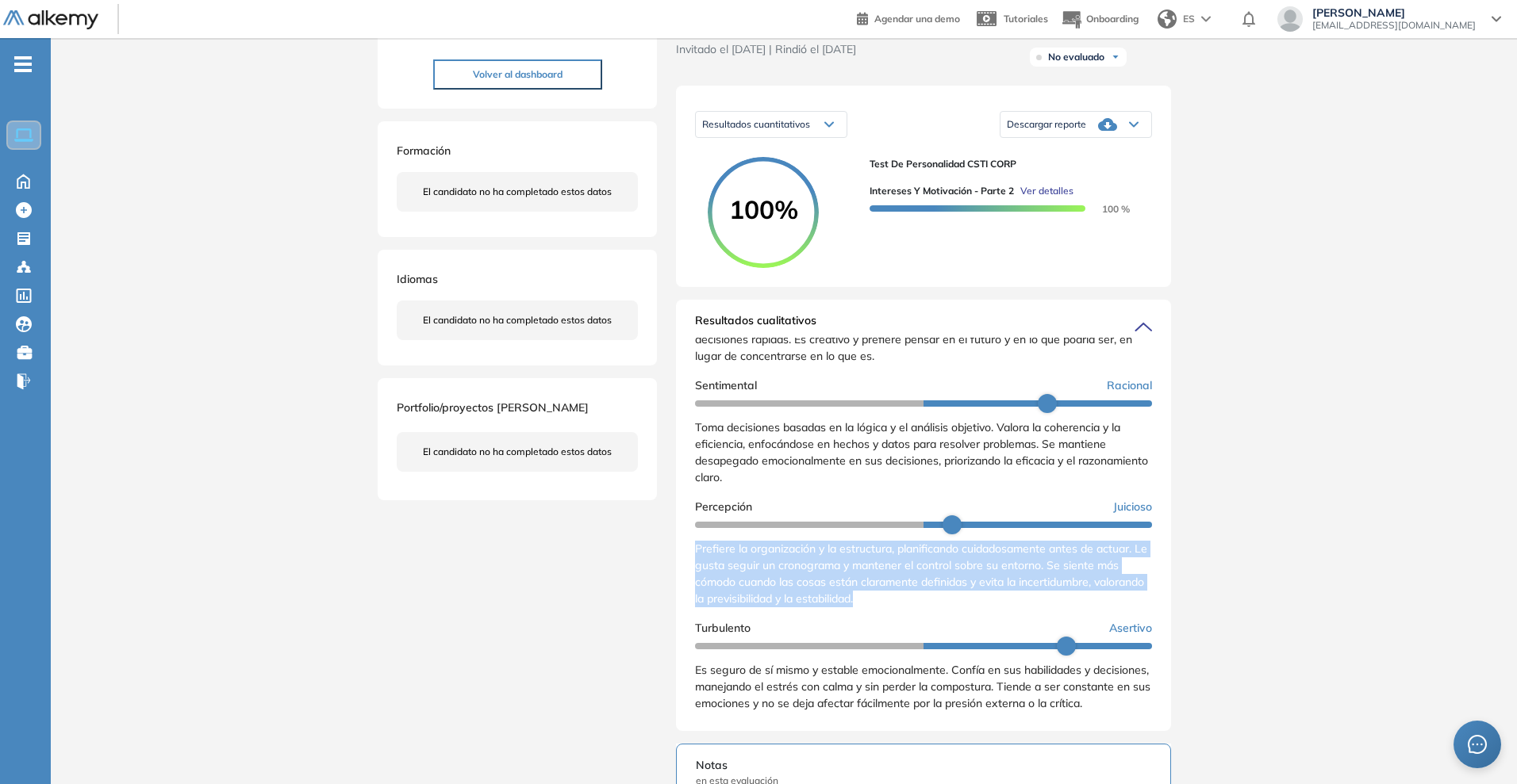
drag, startPoint x: 942, startPoint y: 601, endPoint x: 691, endPoint y: 550, distance: 256.1
click at [691, 550] on div "Resultados cualitativos Personalidad - MBTI Reporte cualitativo Reporte con Afi…" at bounding box center [923, 515] width 495 height 432
copy span "Prefiere la organización y la estructura, planificando cuidadosamente antes de …"
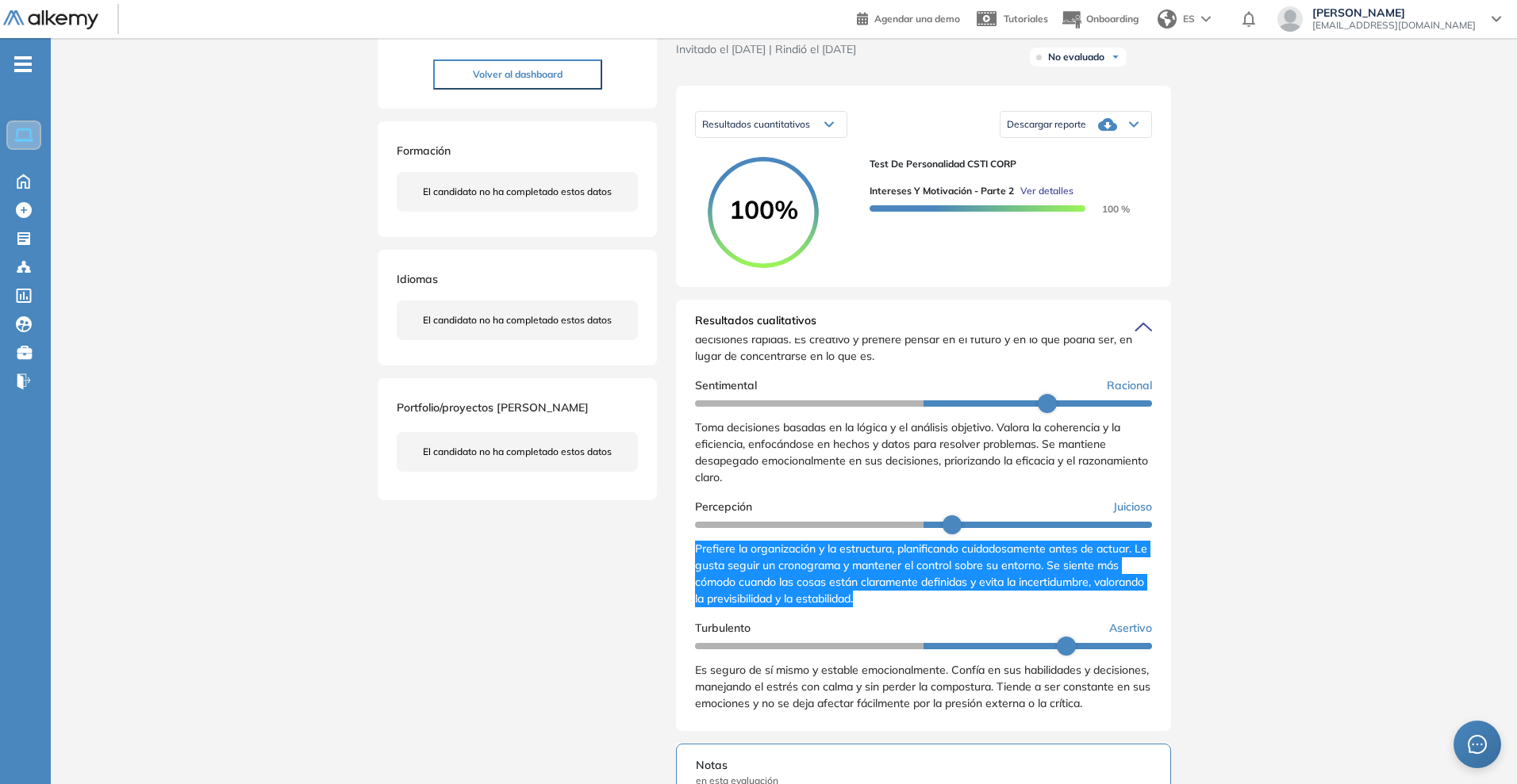
scroll to position [298, 0]
